Goal: Transaction & Acquisition: Download file/media

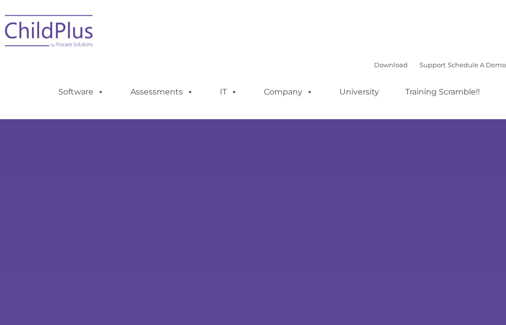
type input ""
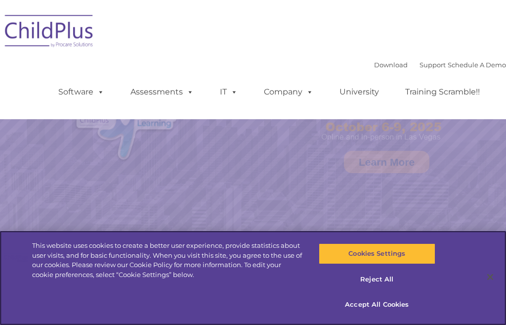
select select "MEDIUM"
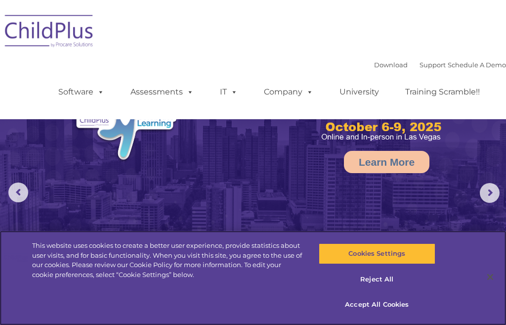
click at [391, 255] on button "Cookies Settings" at bounding box center [377, 253] width 117 height 21
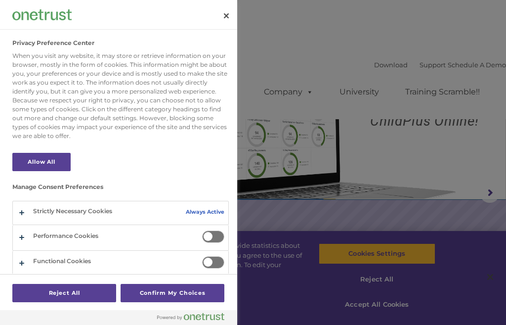
click at [221, 21] on button "Close" at bounding box center [227, 16] width 22 height 22
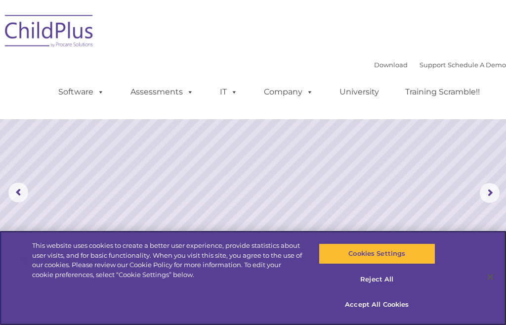
click at [387, 314] on button "Accept All Cookies" at bounding box center [377, 304] width 117 height 21
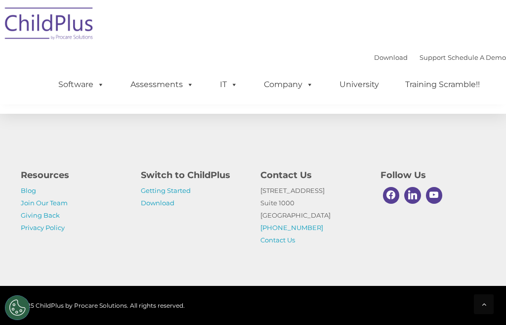
scroll to position [1214, 0]
click at [175, 194] on link "Getting Started" at bounding box center [166, 190] width 50 height 8
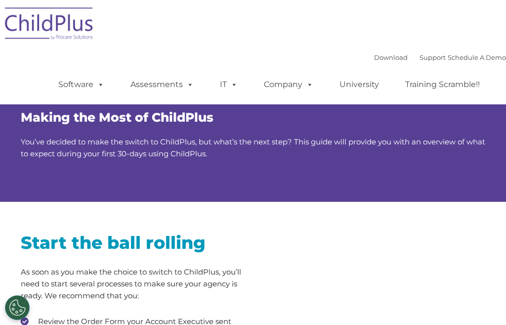
type input ""
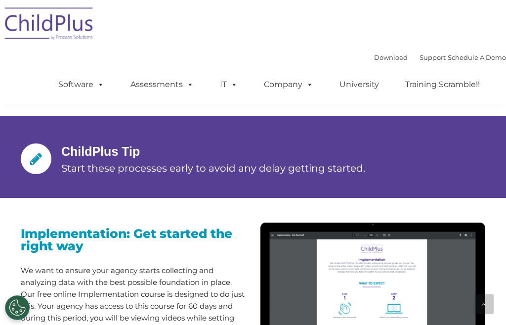
scroll to position [836, 0]
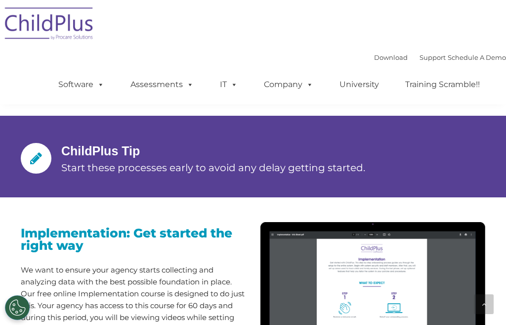
click at [379, 53] on div "Download Support | Schedule A Demo " at bounding box center [440, 57] width 132 height 15
click at [377, 56] on link "Download" at bounding box center [391, 57] width 34 height 8
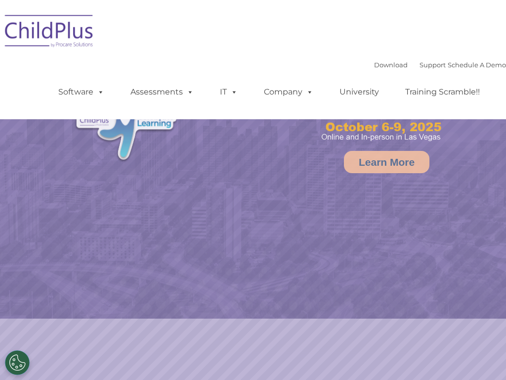
select select "MEDIUM"
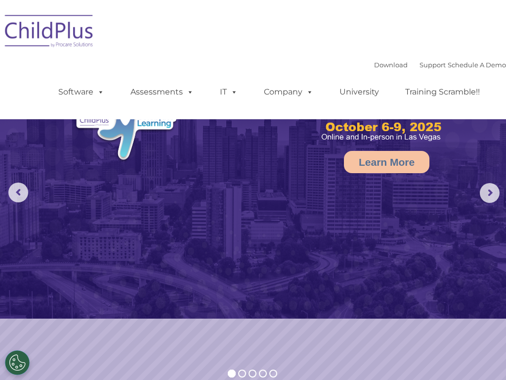
click at [392, 66] on link "Download" at bounding box center [391, 65] width 34 height 8
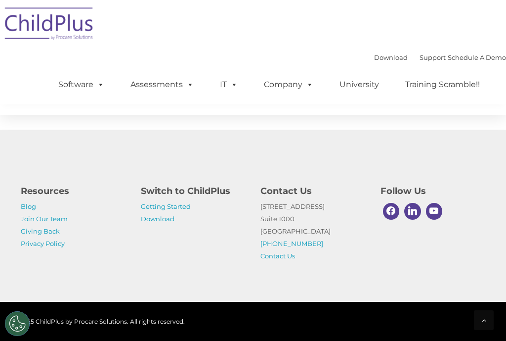
scroll to position [1229, 0]
click at [162, 222] on link "Download" at bounding box center [158, 219] width 34 height 8
